Goal: Information Seeking & Learning: Find contact information

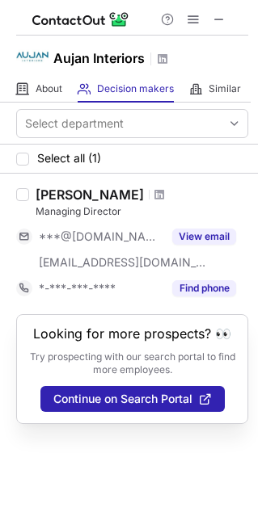
click at [153, 192] on div at bounding box center [160, 195] width 22 height 10
click at [154, 199] on span at bounding box center [159, 194] width 10 height 13
click at [225, 23] on button at bounding box center [218, 19] width 19 height 19
click at [224, 20] on span at bounding box center [218, 19] width 13 height 13
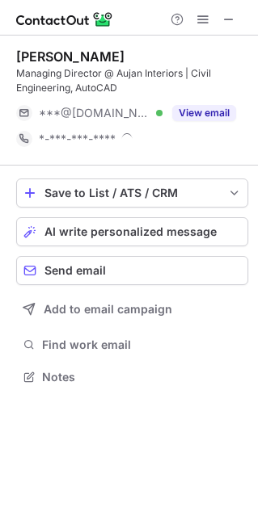
scroll to position [365, 258]
click at [130, 53] on div "‏[PERSON_NAME]‏" at bounding box center [132, 56] width 232 height 16
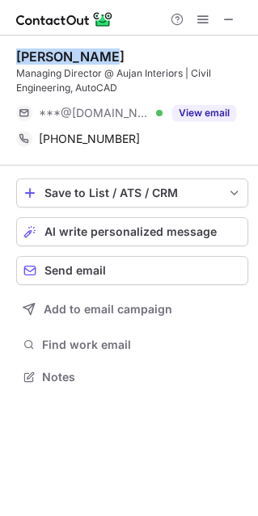
drag, startPoint x: 130, startPoint y: 53, endPoint x: 14, endPoint y: 49, distance: 116.4
click at [14, 49] on div "‏[PERSON_NAME]‏ Managing Director @ Aujan Interiors | Civil Engineering, AutoCA…" at bounding box center [129, 219] width 258 height 366
copy div "‏[PERSON_NAME]"
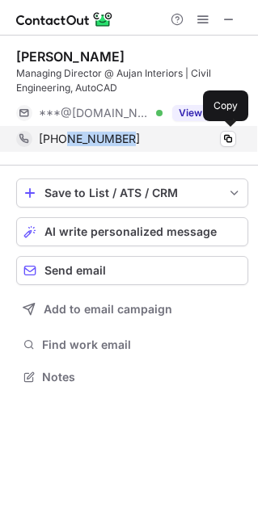
drag, startPoint x: 130, startPoint y: 142, endPoint x: 66, endPoint y: 141, distance: 63.8
click at [66, 141] on div "[PHONE_NUMBER]" at bounding box center [137, 139] width 197 height 15
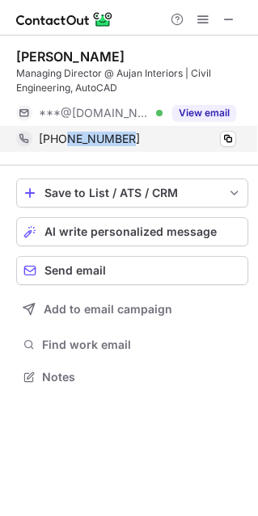
copy span "559693936"
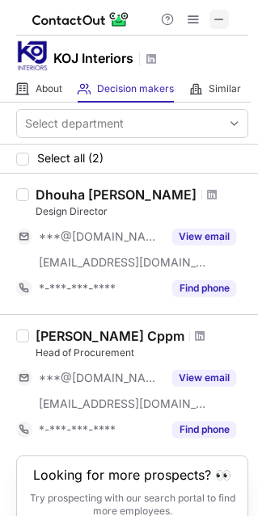
click at [217, 23] on span at bounding box center [218, 19] width 13 height 13
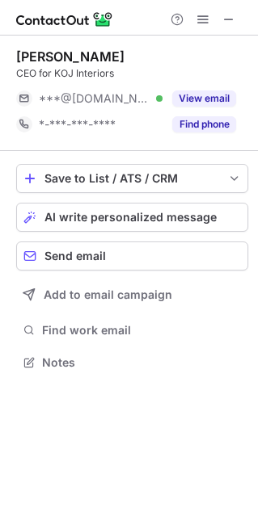
scroll to position [8, 8]
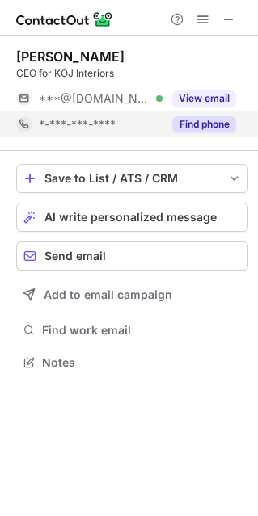
click at [207, 131] on button "Find phone" at bounding box center [204, 124] width 64 height 16
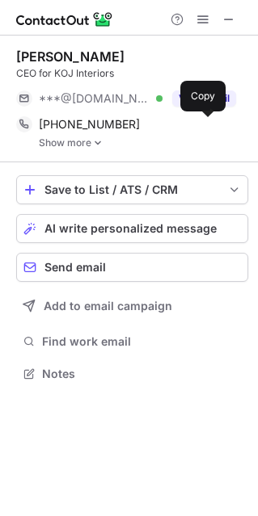
scroll to position [362, 258]
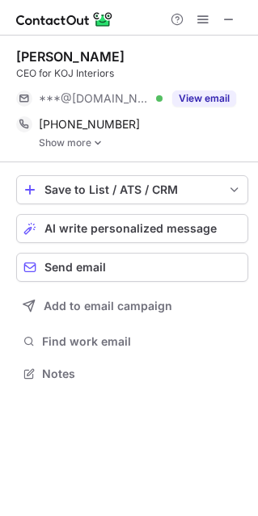
click at [96, 144] on img at bounding box center [98, 142] width 10 height 11
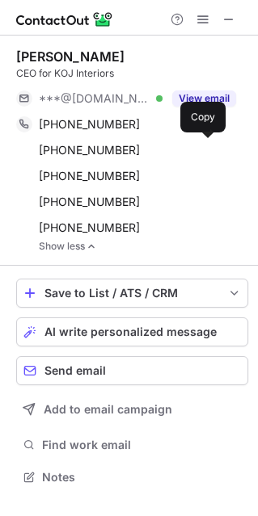
scroll to position [465, 258]
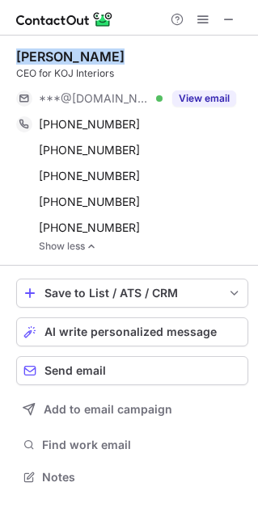
drag, startPoint x: 112, startPoint y: 51, endPoint x: 6, endPoint y: 49, distance: 105.8
click at [6, 49] on div "‏Warren Gemlik‏ CEO for KOJ Interiors ***@hotmail.co.uk Verified View email +97…" at bounding box center [129, 269] width 258 height 466
copy div "‏Warren Gemlik"
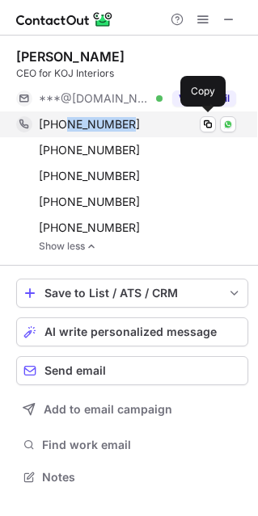
drag, startPoint x: 133, startPoint y: 120, endPoint x: 65, endPoint y: 127, distance: 68.2
click at [65, 127] on div "+971502503668" at bounding box center [137, 124] width 197 height 15
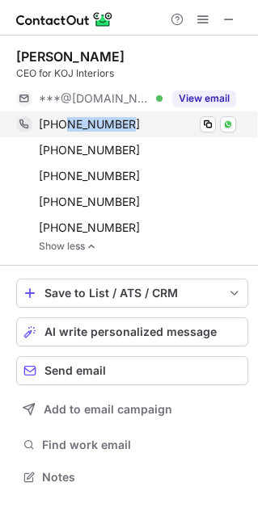
copy span "502503668"
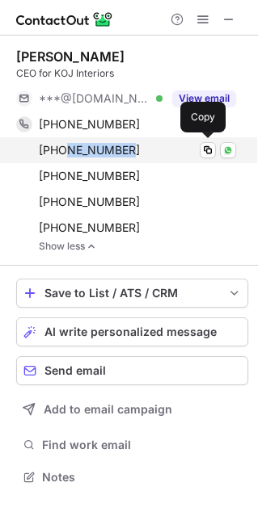
drag, startPoint x: 133, startPoint y: 152, endPoint x: 67, endPoint y: 153, distance: 66.2
click at [67, 153] on div "+971504354882" at bounding box center [137, 150] width 197 height 15
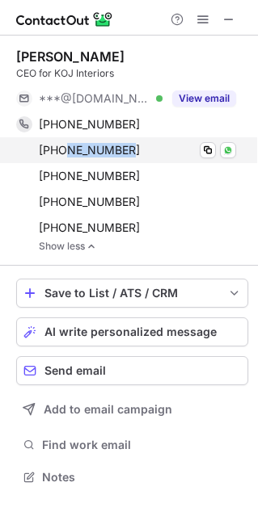
copy span "504354882"
